Goal: Information Seeking & Learning: Learn about a topic

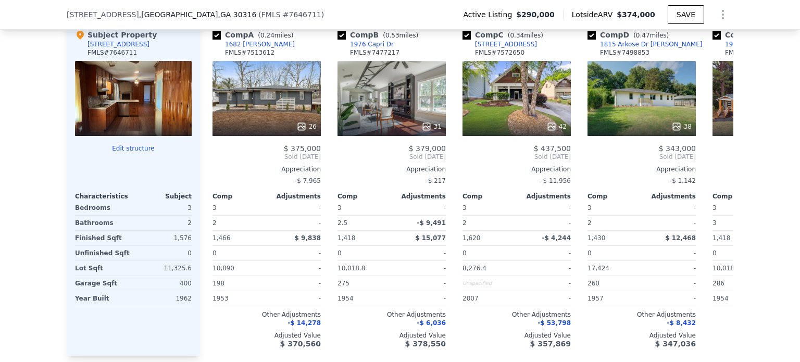
scroll to position [0, 39]
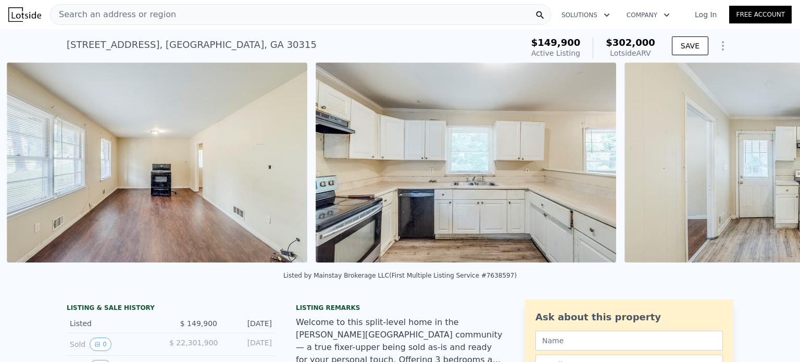
scroll to position [0, 2020]
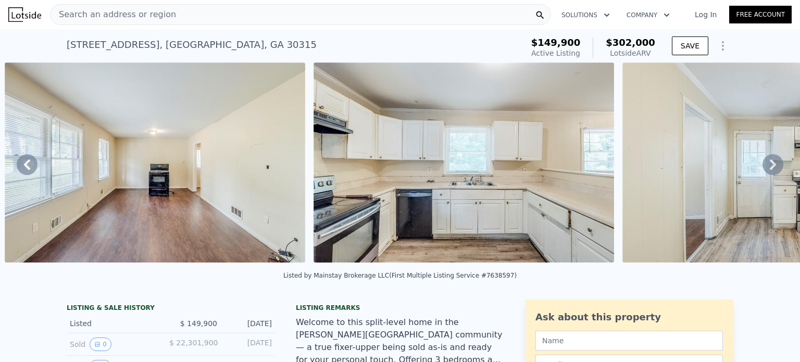
click at [205, 22] on div "Search an address or region" at bounding box center [300, 14] width 501 height 21
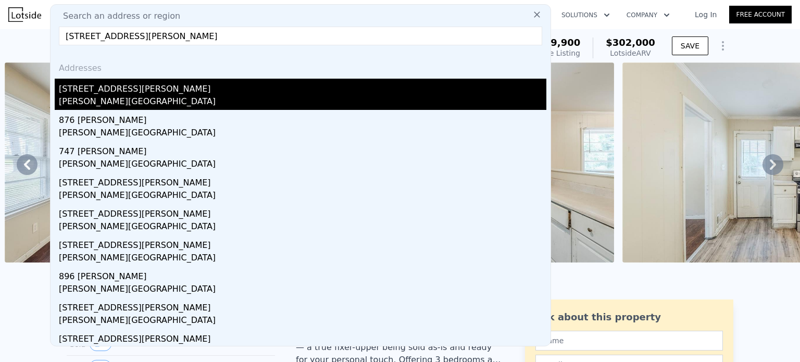
type input "855 Dorothy St, Macon, GA 31217"
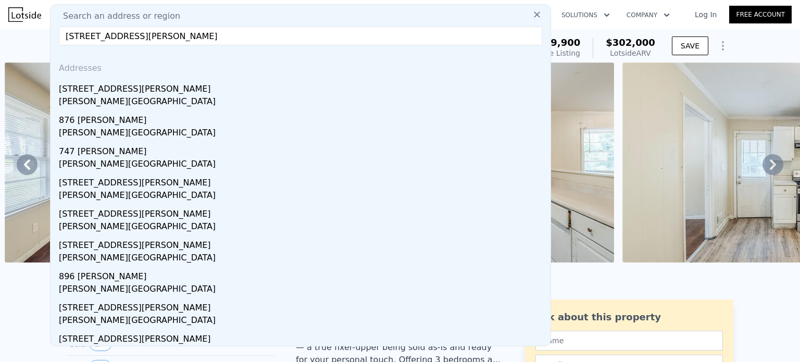
drag, startPoint x: 216, startPoint y: 84, endPoint x: 258, endPoint y: 9, distance: 85.8
click at [216, 84] on div "855 Dorothy St" at bounding box center [302, 87] width 487 height 17
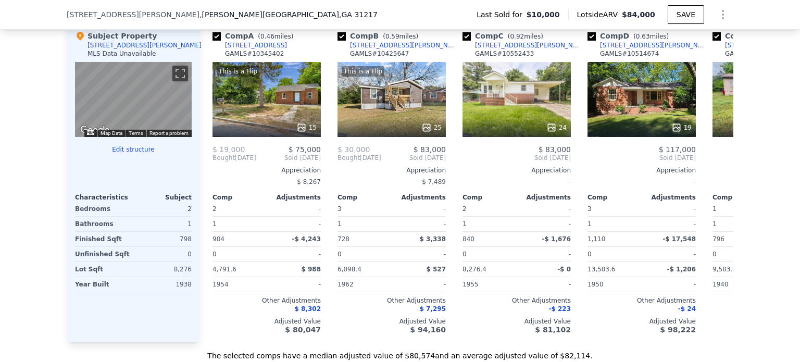
scroll to position [1070, 0]
click at [212, 39] on input "checkbox" at bounding box center [216, 36] width 8 height 8
checkbox input "false"
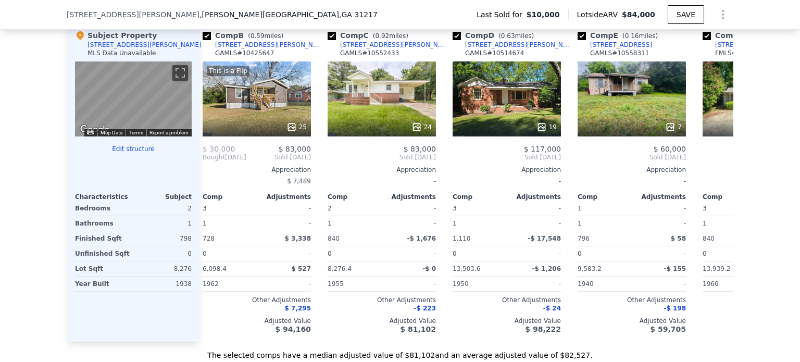
scroll to position [0, 0]
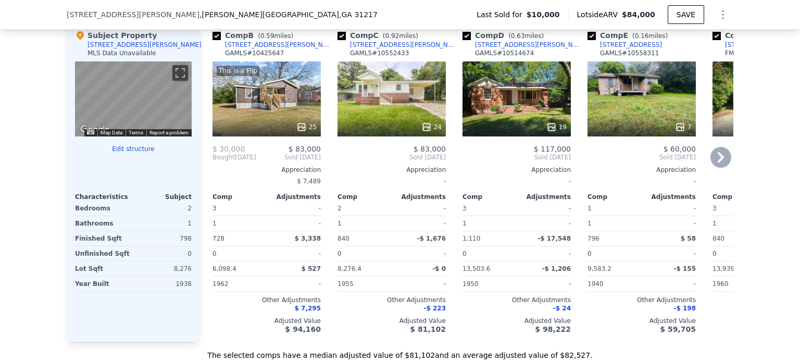
click at [379, 121] on div "24" at bounding box center [391, 98] width 108 height 75
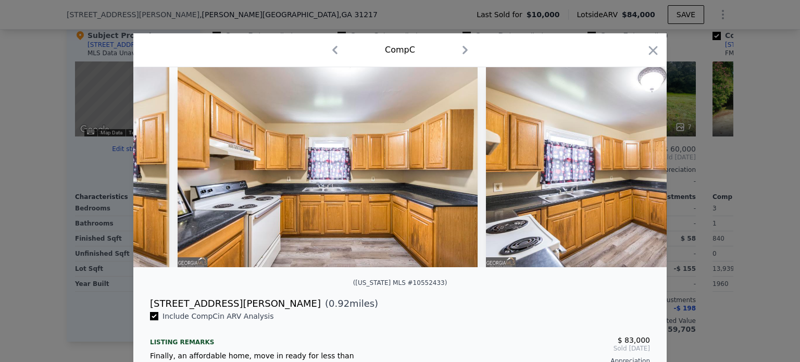
scroll to position [0, 3039]
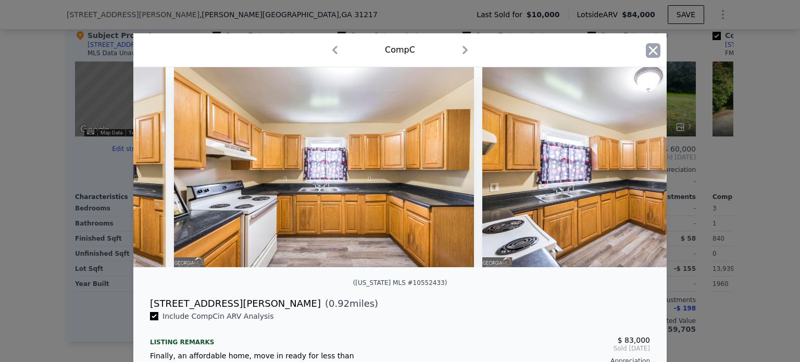
click at [654, 50] on icon "button" at bounding box center [652, 50] width 15 height 15
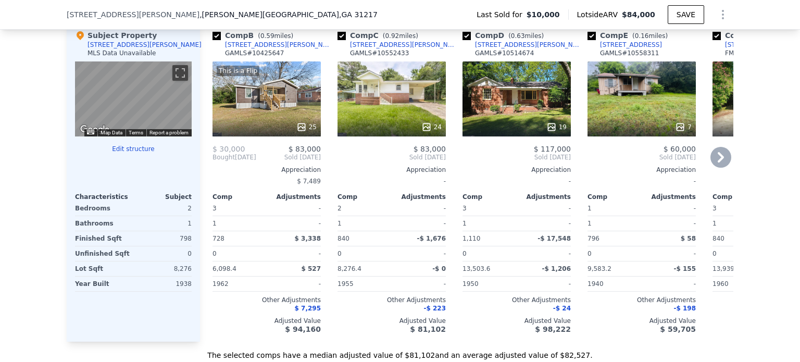
click at [462, 40] on input "checkbox" at bounding box center [466, 36] width 8 height 8
checkbox input "false"
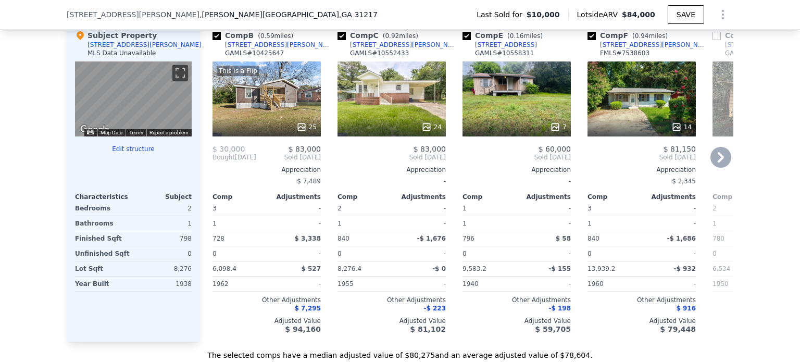
click at [462, 40] on input "checkbox" at bounding box center [466, 36] width 8 height 8
checkbox input "false"
